Goal: Task Accomplishment & Management: Use online tool/utility

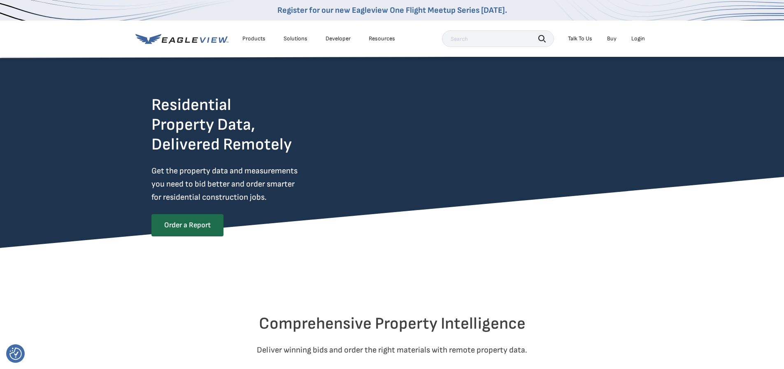
click at [638, 41] on div "Login" at bounding box center [638, 38] width 14 height 7
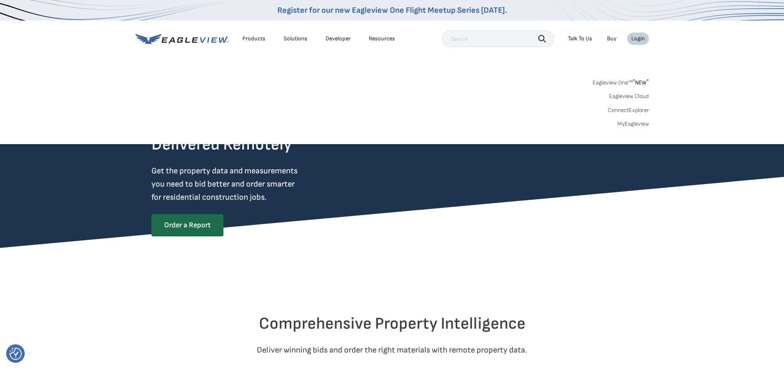
click at [638, 40] on div "Login" at bounding box center [638, 38] width 14 height 7
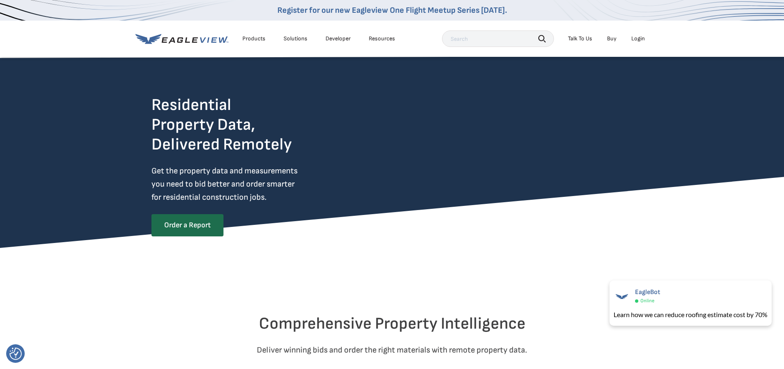
click at [638, 40] on div "Login" at bounding box center [638, 38] width 14 height 7
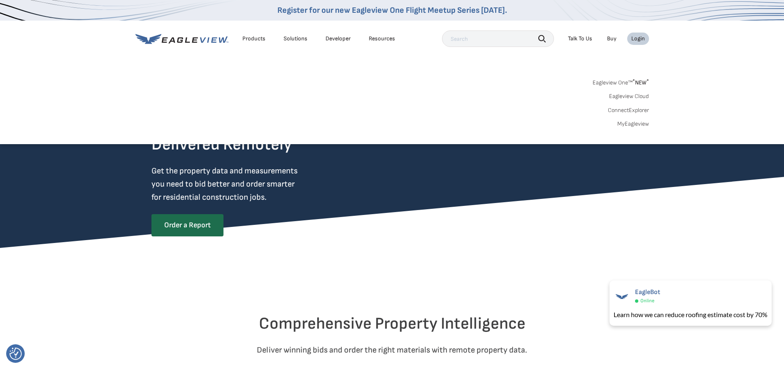
click at [621, 84] on link "Eagleview One™ * NEW *" at bounding box center [621, 81] width 56 height 9
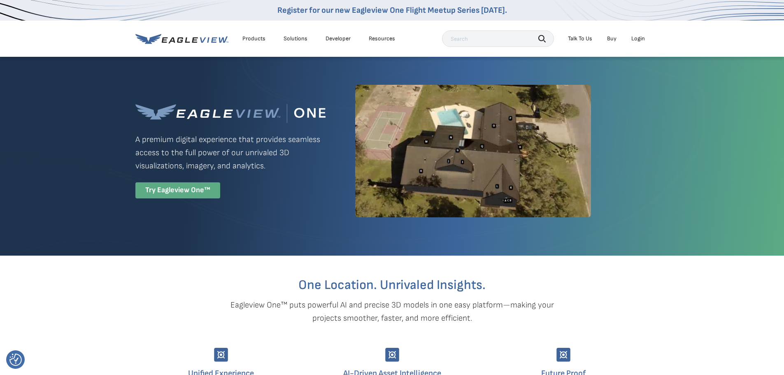
click at [181, 194] on div "Try Eagleview One™" at bounding box center [177, 190] width 85 height 16
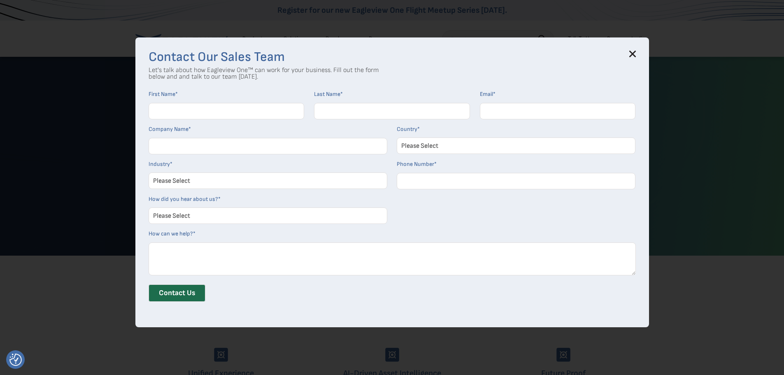
click at [635, 54] on icon at bounding box center [632, 54] width 7 height 7
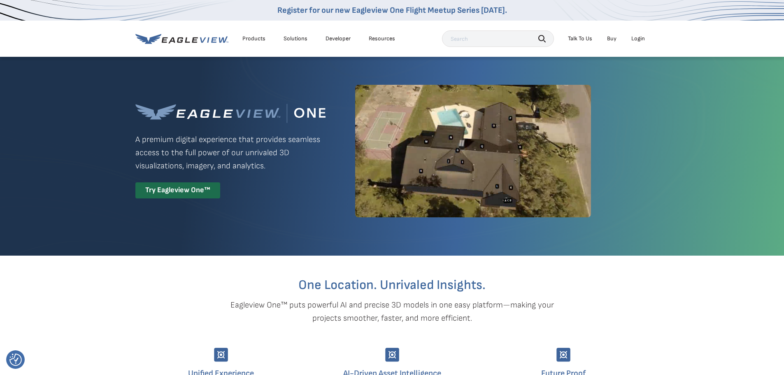
click at [640, 38] on div "Login" at bounding box center [638, 38] width 14 height 7
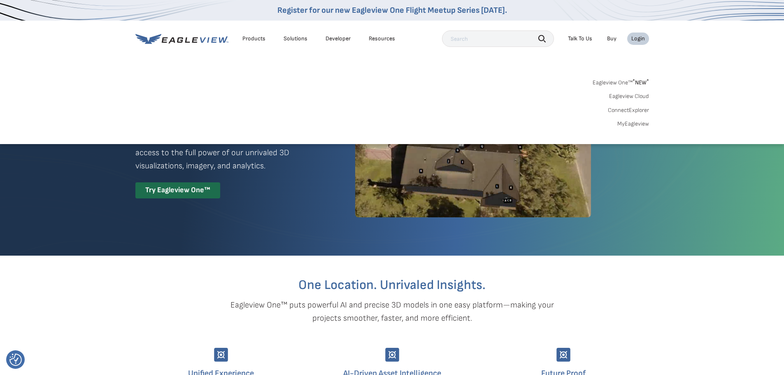
click at [629, 109] on link "ConnectExplorer" at bounding box center [628, 110] width 41 height 7
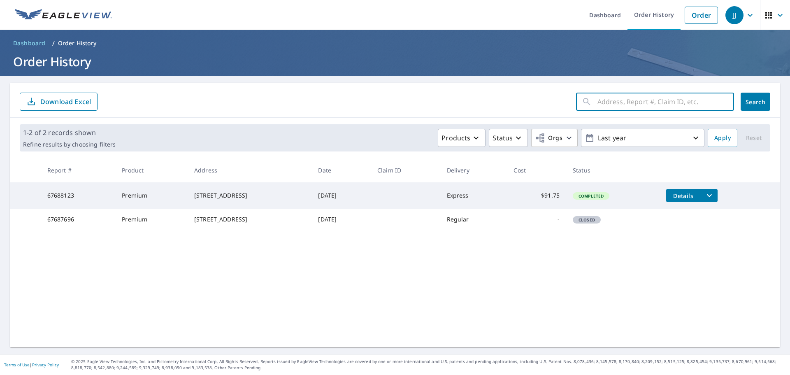
click at [632, 100] on input "text" at bounding box center [666, 101] width 137 height 23
paste input "inspiration dr willis texas 77378"
click at [598, 103] on input "inspiration dr willis texas 77378" at bounding box center [658, 101] width 121 height 23
click at [624, 102] on input "inspiration dr willis texas 77378" at bounding box center [658, 101] width 121 height 23
type input "inspiration dr willis texas 77378"
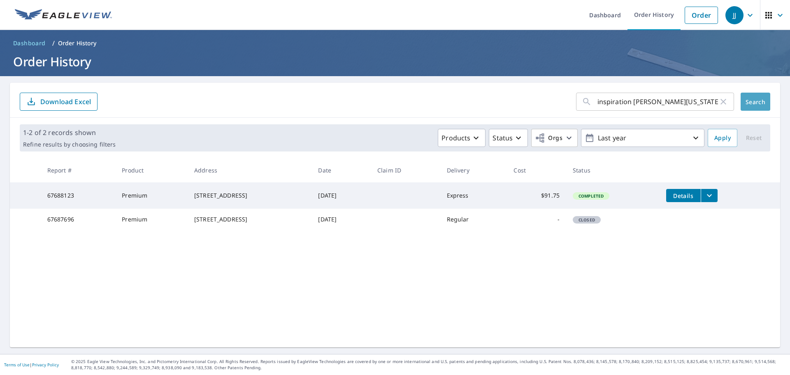
click at [751, 105] on span "Search" at bounding box center [755, 102] width 16 height 8
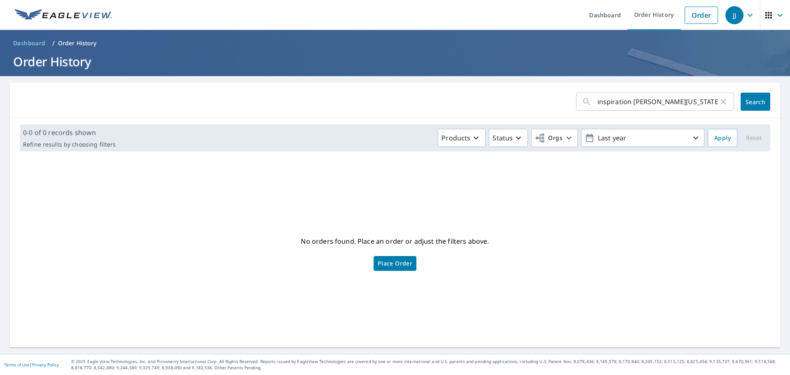
click at [598, 104] on input "inspiration dr willis texas 77378" at bounding box center [658, 101] width 121 height 23
click at [641, 103] on input "inspiration dr willis texas 77378" at bounding box center [658, 101] width 121 height 23
click at [598, 103] on input "inspiration dr willis texas 77378" at bounding box center [658, 101] width 121 height 23
type input "integrity dr willis texas 77378"
click button "Search" at bounding box center [756, 102] width 30 height 18
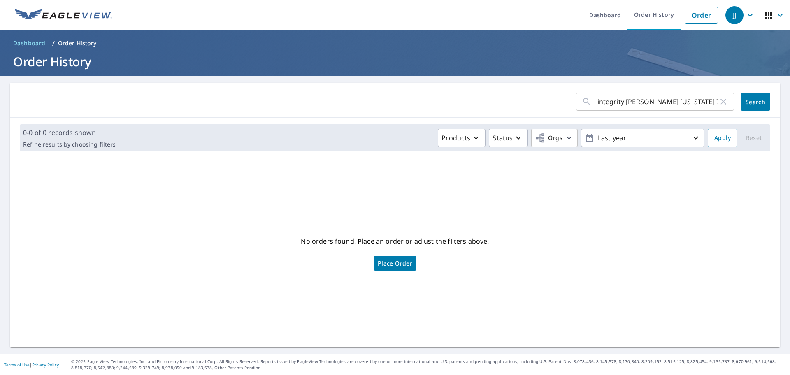
click at [24, 42] on span "Dashboard" at bounding box center [29, 43] width 33 height 8
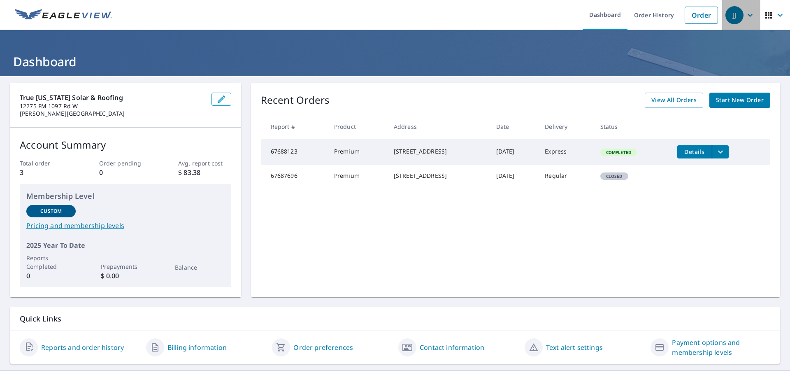
click at [745, 19] on icon "button" at bounding box center [750, 15] width 10 height 10
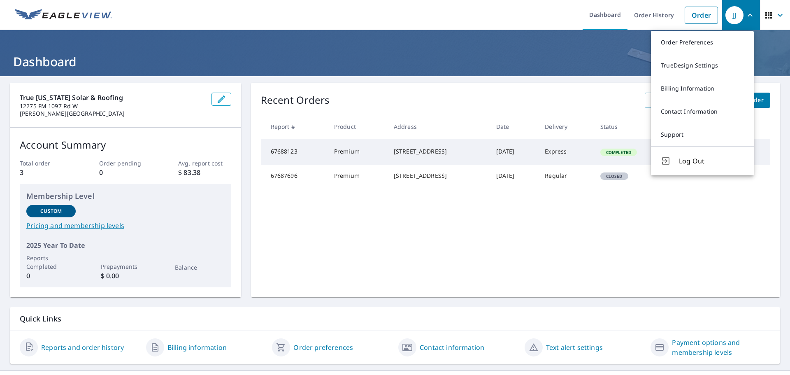
click at [402, 258] on div "Recent Orders View All Orders Start New Order Report # Product Address Date Del…" at bounding box center [515, 190] width 529 height 214
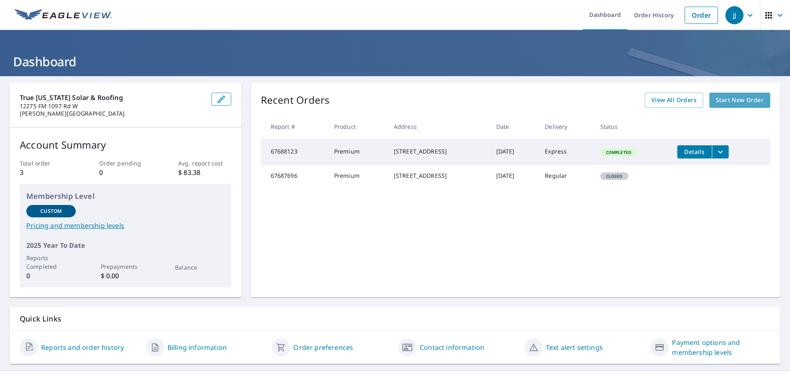
click at [726, 100] on span "Start New Order" at bounding box center [740, 100] width 48 height 10
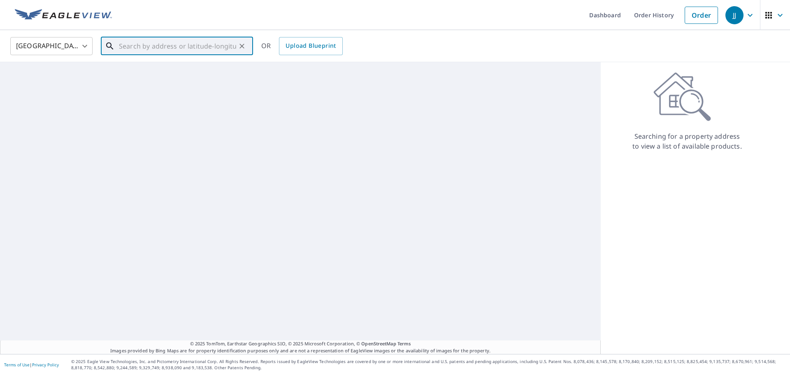
click at [157, 53] on input "text" at bounding box center [177, 46] width 117 height 23
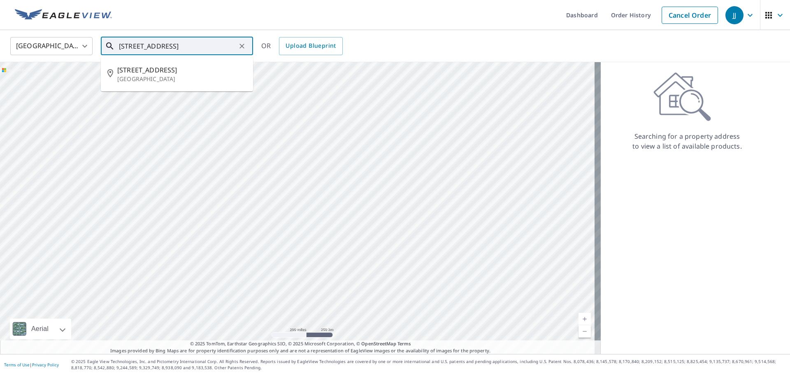
type input "185 sanctuary Road Huns"
drag, startPoint x: 42, startPoint y: 45, endPoint x: 14, endPoint y: 46, distance: 27.6
click at [14, 46] on div "United States US ​ 185 sanctuary Road Huns ​ Match not found OR Upload Blueprint" at bounding box center [392, 45] width 776 height 19
drag, startPoint x: 193, startPoint y: 303, endPoint x: 281, endPoint y: 204, distance: 132.9
drag, startPoint x: 318, startPoint y: 270, endPoint x: 371, endPoint y: 149, distance: 132.3
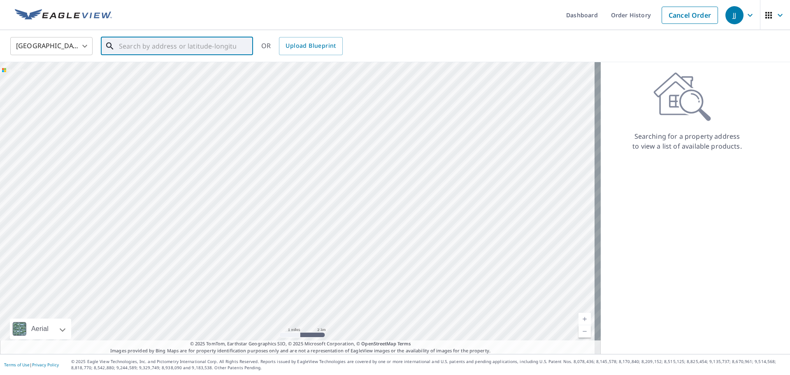
click at [371, 149] on div at bounding box center [300, 208] width 601 height 292
drag, startPoint x: 369, startPoint y: 137, endPoint x: 170, endPoint y: 282, distance: 246.8
click at [170, 282] on div at bounding box center [300, 208] width 601 height 292
drag, startPoint x: 446, startPoint y: 157, endPoint x: 368, endPoint y: 261, distance: 130.2
click at [368, 261] on div at bounding box center [300, 208] width 601 height 292
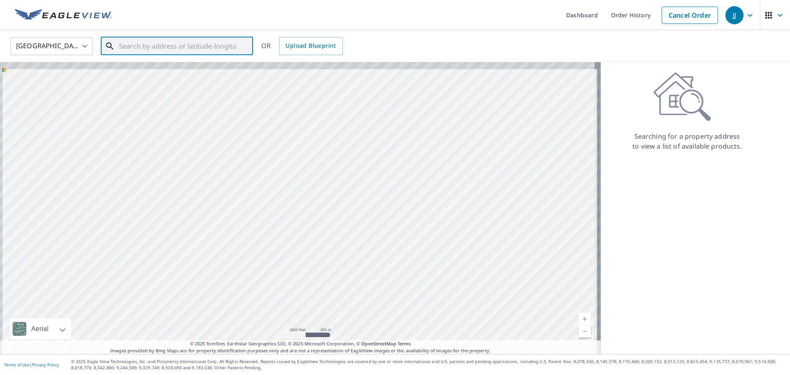
drag, startPoint x: 387, startPoint y: 112, endPoint x: 425, endPoint y: 287, distance: 179.4
click at [425, 287] on div at bounding box center [300, 208] width 601 height 292
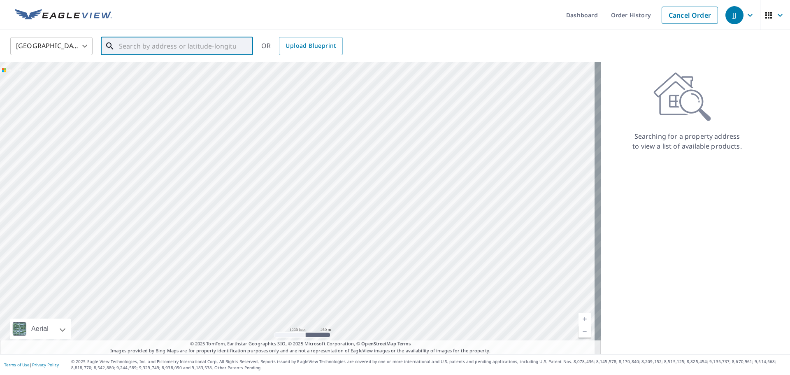
drag, startPoint x: 377, startPoint y: 225, endPoint x: 367, endPoint y: 85, distance: 140.2
click at [367, 85] on div at bounding box center [300, 208] width 601 height 292
drag, startPoint x: 378, startPoint y: 116, endPoint x: 364, endPoint y: 184, distance: 69.4
click at [364, 184] on div at bounding box center [300, 208] width 601 height 292
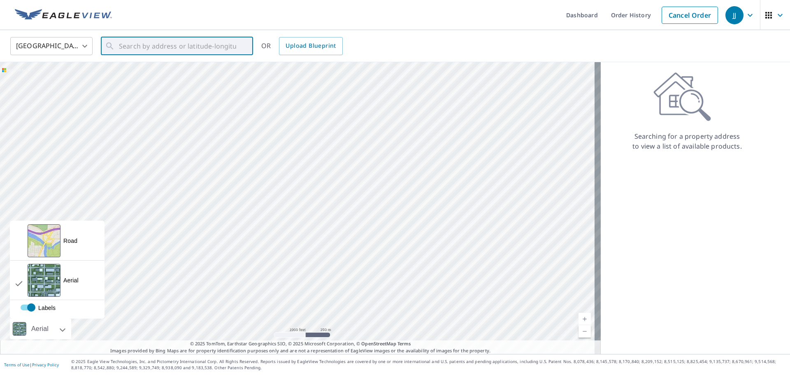
click at [65, 326] on div "Aerial" at bounding box center [40, 329] width 61 height 21
